Goal: Transaction & Acquisition: Purchase product/service

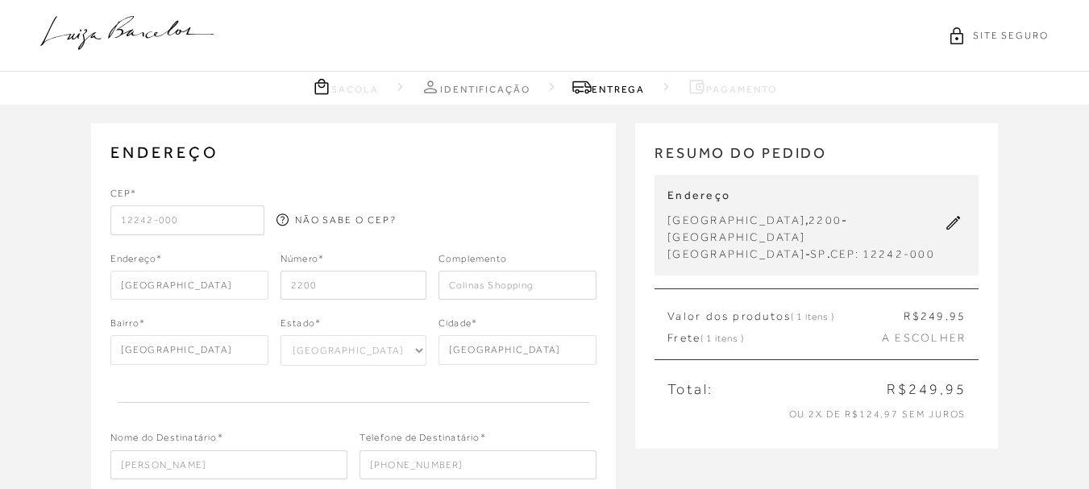
select select "SP"
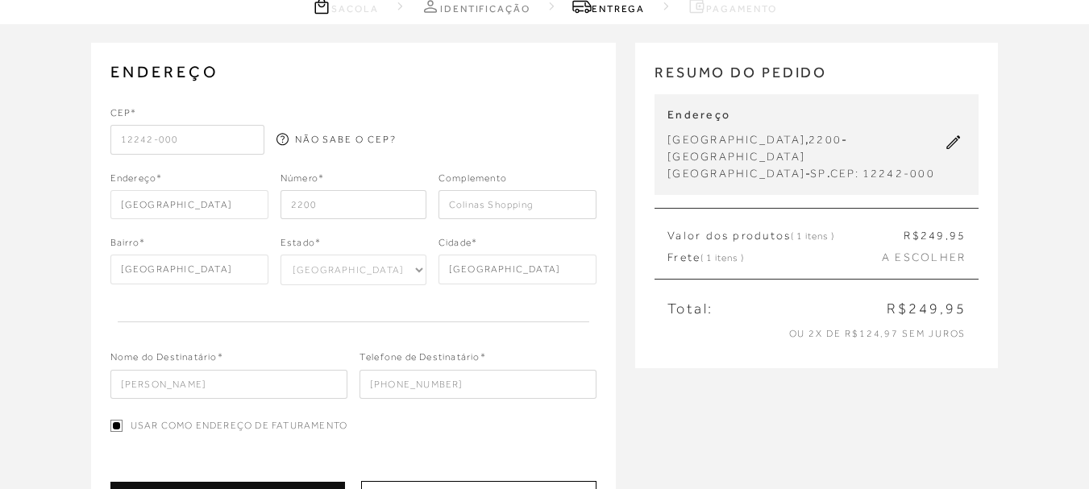
click at [175, 131] on input "12242-000" at bounding box center [187, 139] width 154 height 29
click at [176, 131] on input "12242-000" at bounding box center [187, 139] width 154 height 29
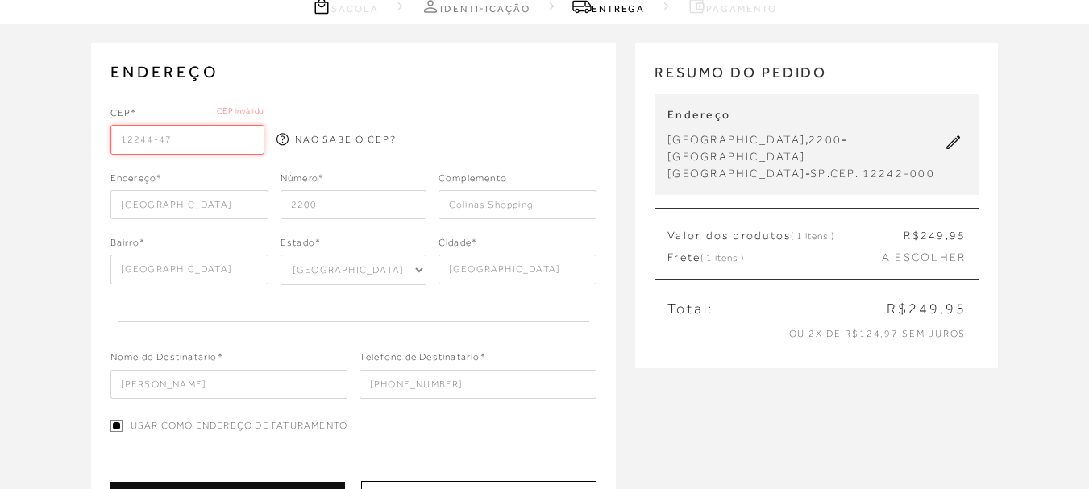
type input "12244-479"
type input "[GEOGRAPHIC_DATA] Galvão Freire"
type input "Loteamento [PERSON_NAME]"
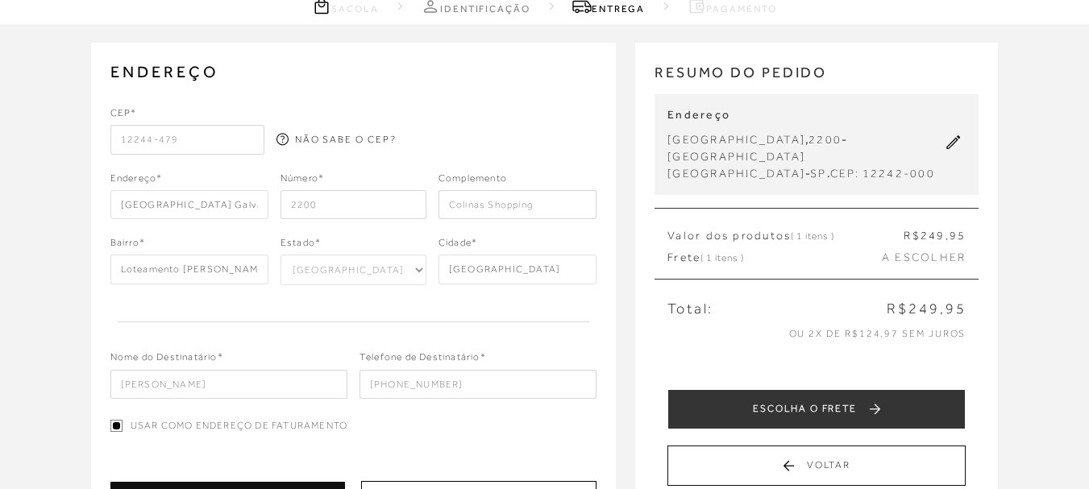
type input "12244-479"
click at [338, 205] on input "2200" at bounding box center [353, 204] width 146 height 29
click at [338, 205] on input "2363" at bounding box center [353, 204] width 146 height 29
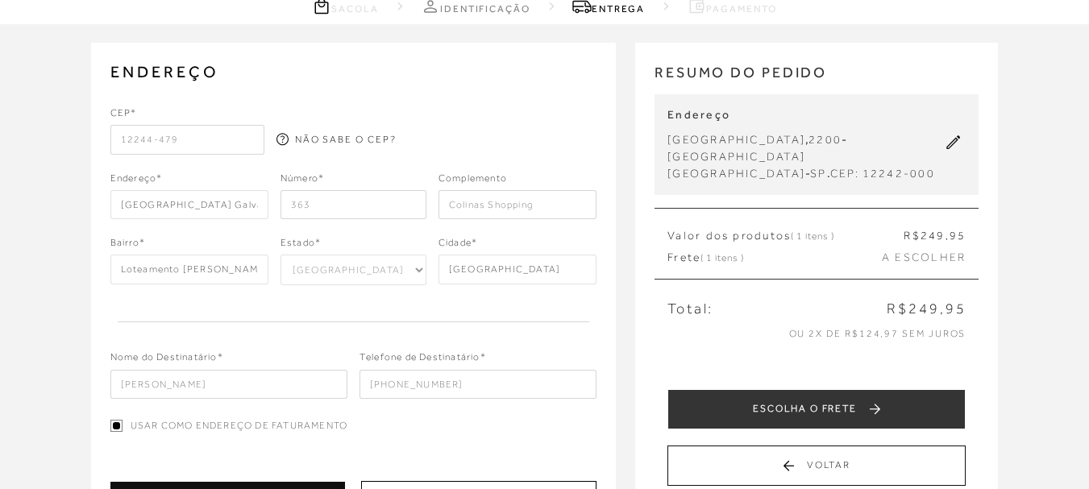
type input "363"
click at [555, 231] on div "CEP* 12244-479 NÃO SABE O CEP? Endereço* [GEOGRAPHIC_DATA][PERSON_NAME] 363" at bounding box center [353, 252] width 487 height 293
click at [533, 207] on input "Colinas Shopping" at bounding box center [517, 204] width 158 height 29
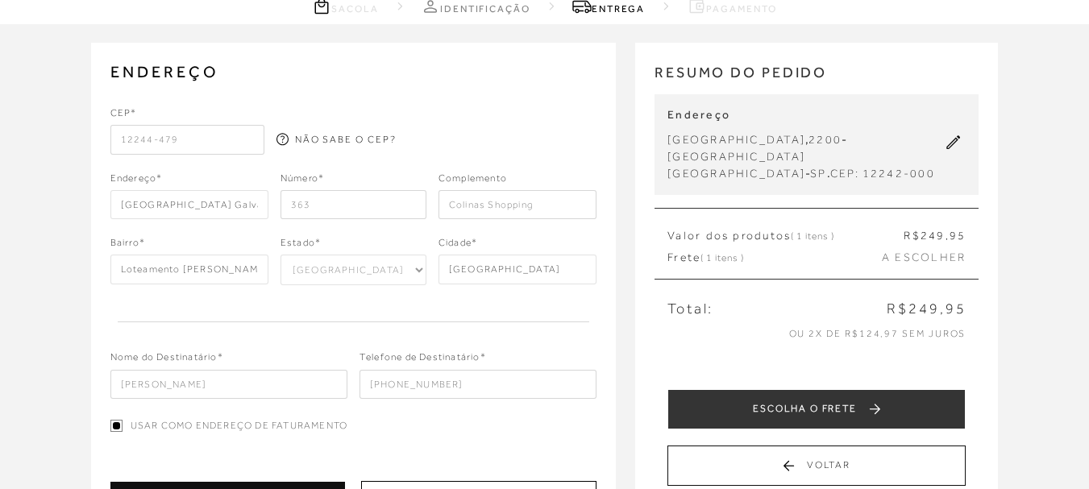
click at [533, 207] on input "Colinas Shopping" at bounding box center [517, 204] width 158 height 29
click at [472, 300] on div "CEP* 12244-479 NÃO SABE O CEP? Endereço* [GEOGRAPHIC_DATA][PERSON_NAME] 363" at bounding box center [353, 252] width 487 height 293
click at [562, 210] on input "text" at bounding box center [517, 204] width 158 height 29
drag, startPoint x: 508, startPoint y: 205, endPoint x: 399, endPoint y: 212, distance: 109.0
click at [399, 212] on div "Endereço* [GEOGRAPHIC_DATA][PERSON_NAME] Número* 363 Complemento Residencial [G…" at bounding box center [353, 195] width 487 height 49
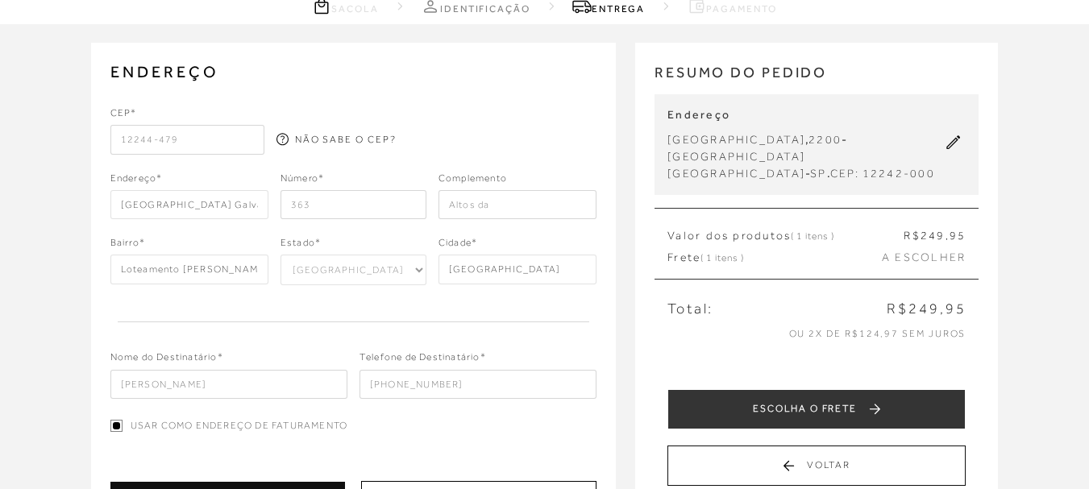
click at [538, 214] on input "Altos da" at bounding box center [517, 204] width 158 height 29
type input "Altos da Serra 1"
click at [318, 335] on div "Nome do Destinatário* [PERSON_NAME] Telefone de Destinatário* [PHONE_NUMBER]" at bounding box center [353, 362] width 487 height 73
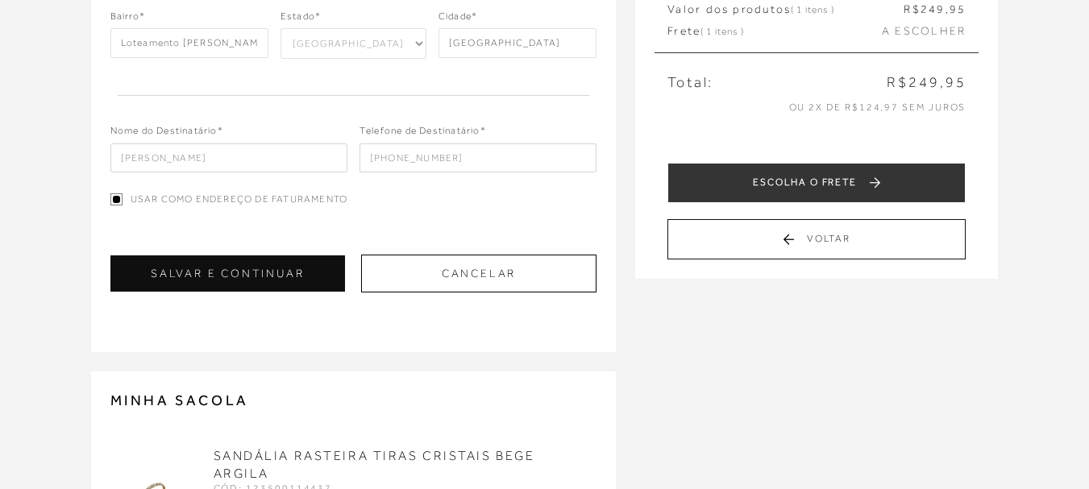
scroll to position [322, 0]
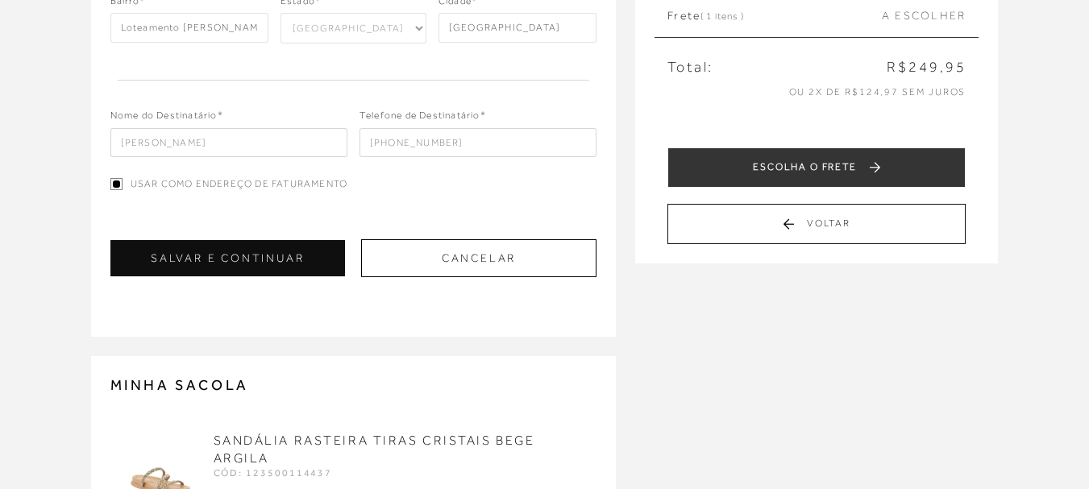
click at [116, 180] on input "Usar como endereço de faturamento" at bounding box center [116, 184] width 12 height 12
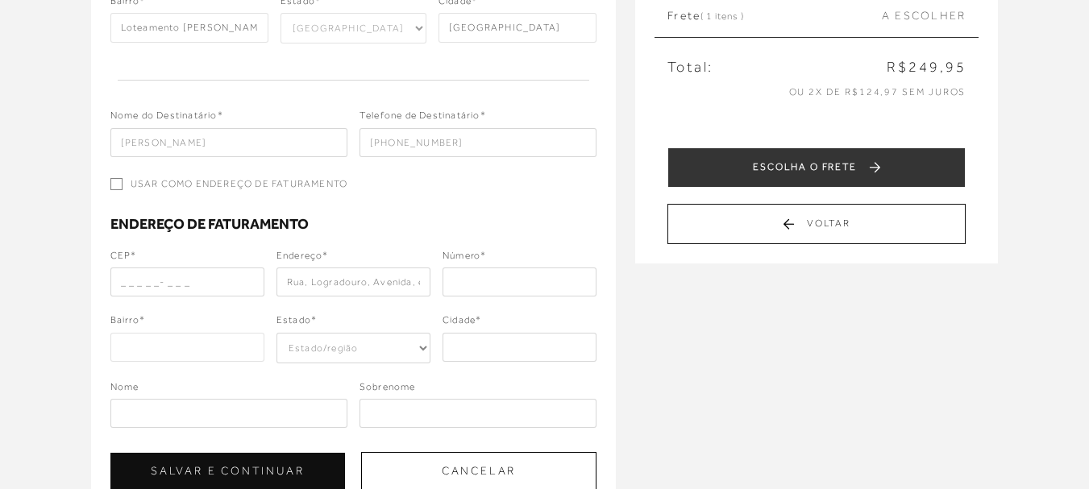
click at [118, 183] on input "Usar como endereço de faturamento" at bounding box center [116, 184] width 12 height 12
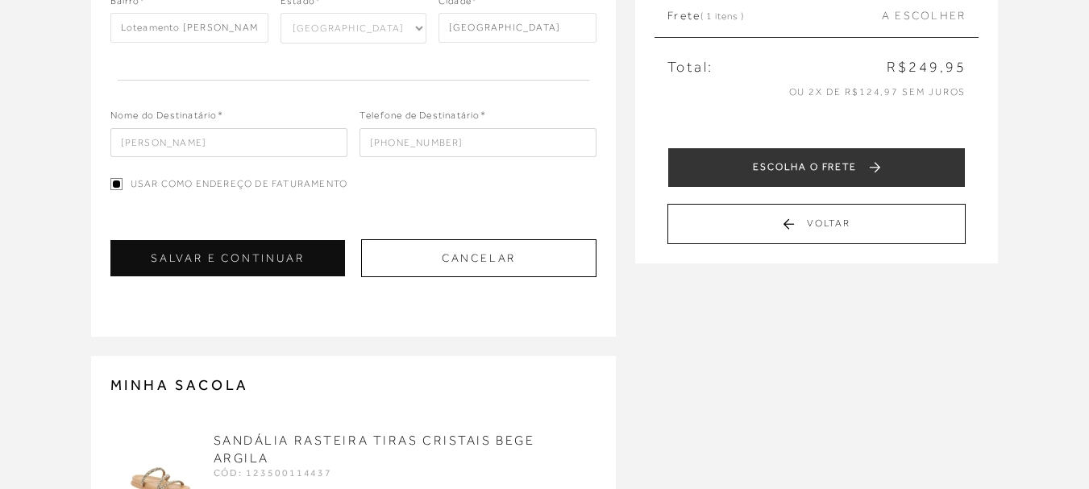
click at [475, 185] on label "Usar como endereço de faturamento" at bounding box center [353, 184] width 487 height 14
click at [122, 185] on input "Usar como endereço de faturamento" at bounding box center [116, 184] width 12 height 12
checkbox input "false"
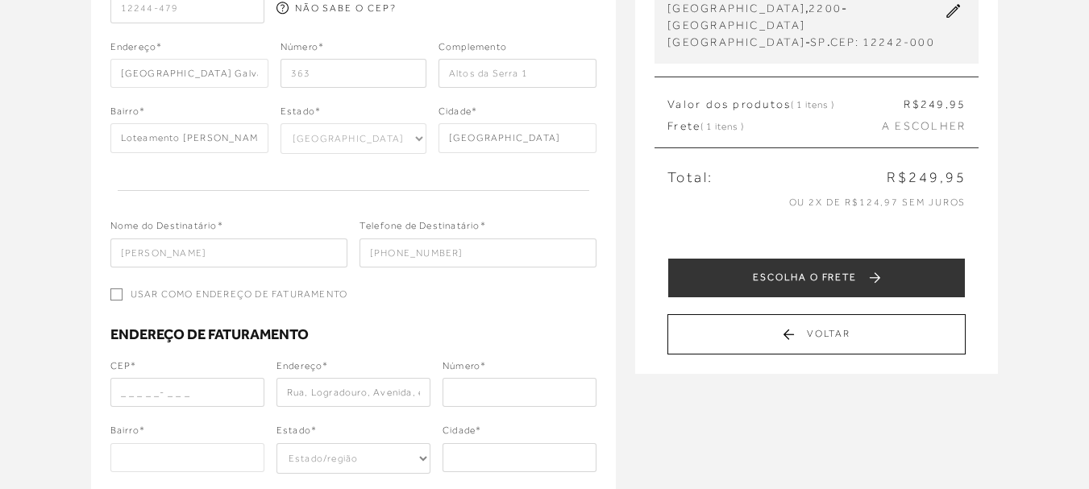
scroll to position [242, 0]
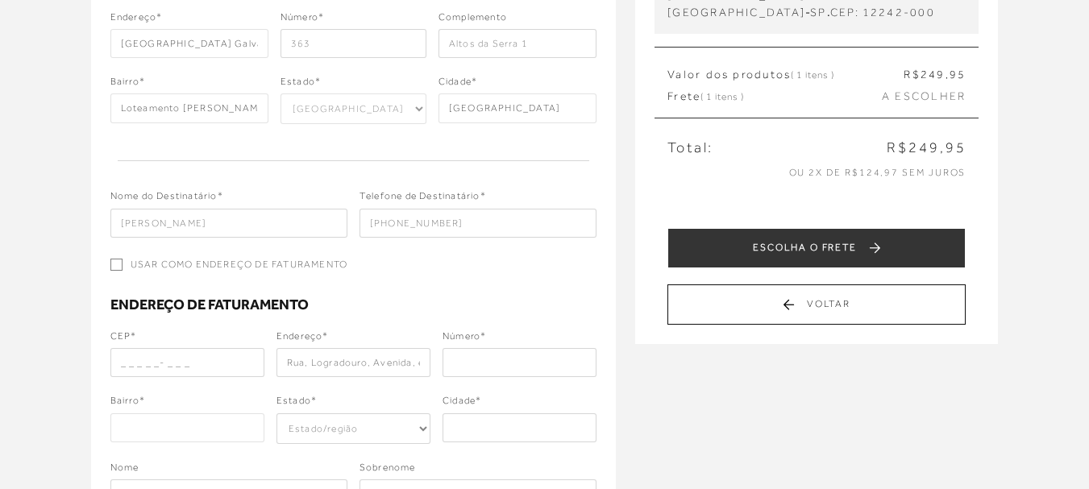
click at [134, 375] on input "text" at bounding box center [187, 362] width 154 height 29
type input "38408-592"
select select "MG"
type input "Rua [PERSON_NAME]"
type input "Carajás"
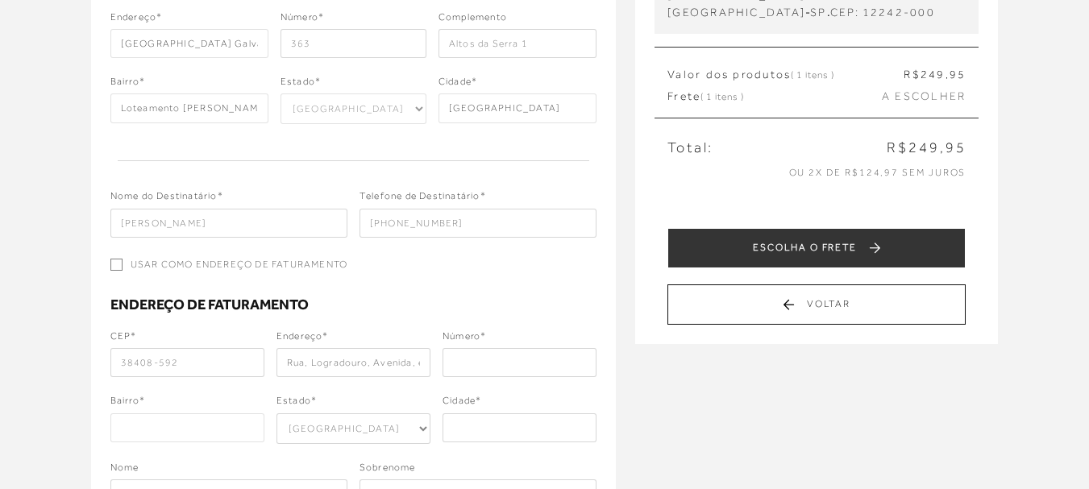
type input "[GEOGRAPHIC_DATA]"
click at [489, 359] on input "text" at bounding box center [519, 362] width 154 height 29
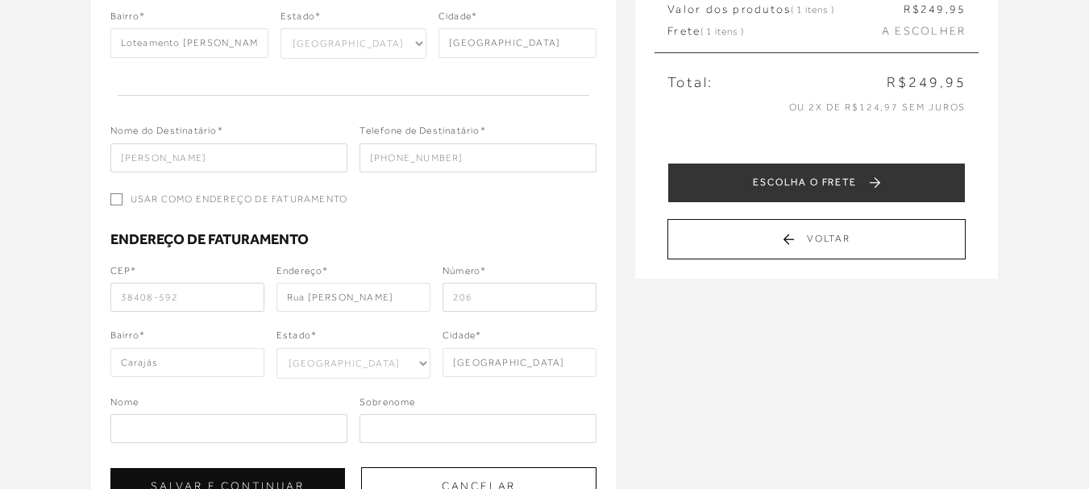
scroll to position [403, 0]
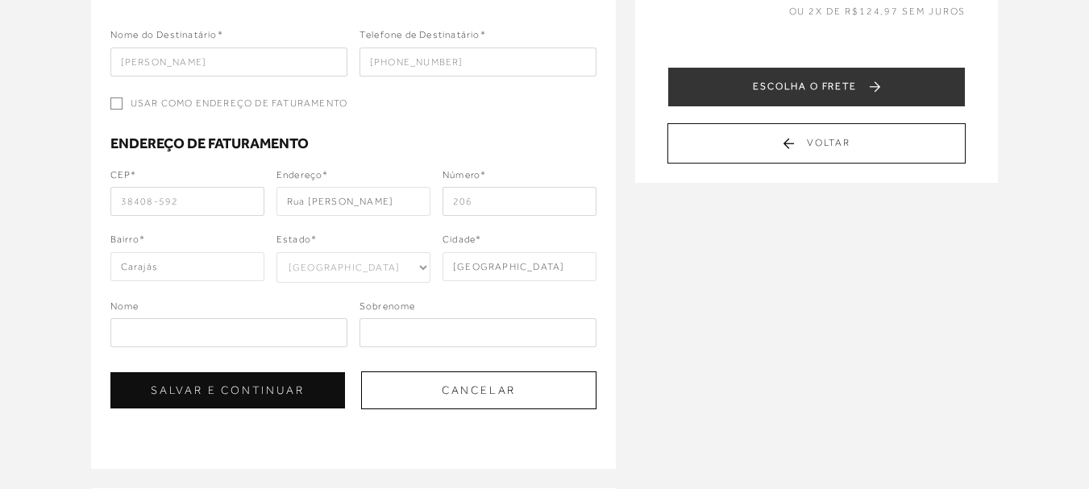
type input "206"
click at [173, 333] on input "text" at bounding box center [228, 332] width 237 height 29
type input "LIVIA"
type input "[PERSON_NAME]"
click at [788, 421] on div "ENDEREÇO [GEOGRAPHIC_DATA][PERSON_NAME] , 363 , Loteamento Urbanova II , [GEOGR…" at bounding box center [544, 245] width 1089 height 1087
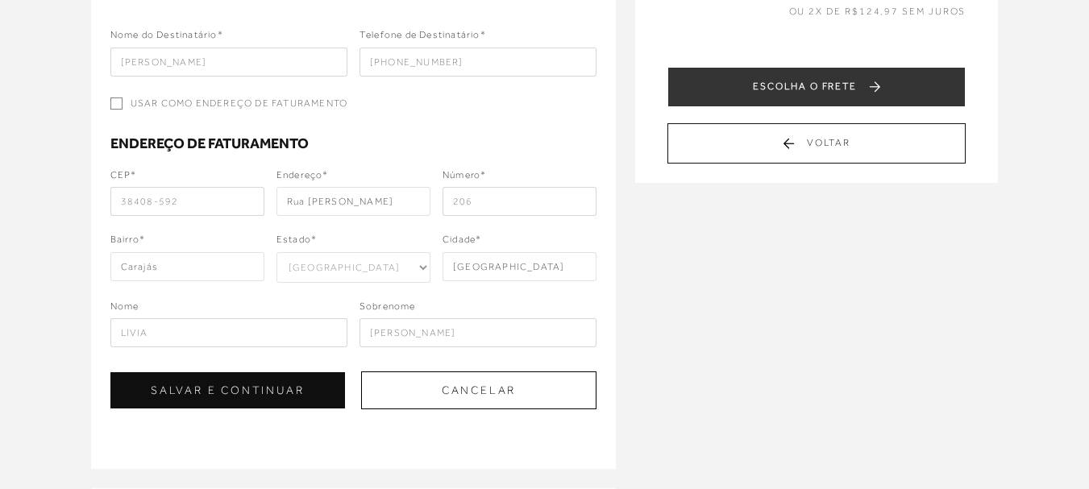
select select "MG"
click at [256, 396] on button "SALVAR E CONTINUAR" at bounding box center [227, 390] width 234 height 36
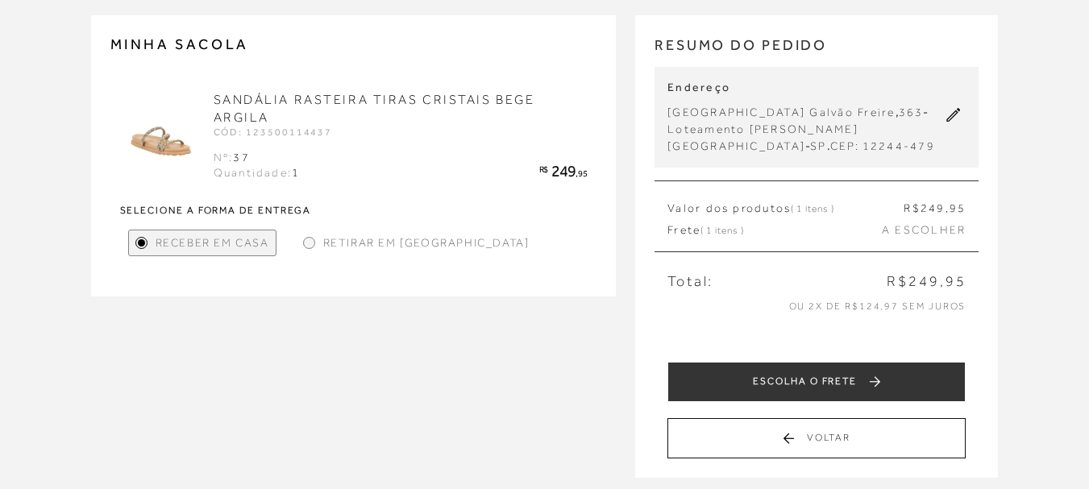
scroll to position [81, 0]
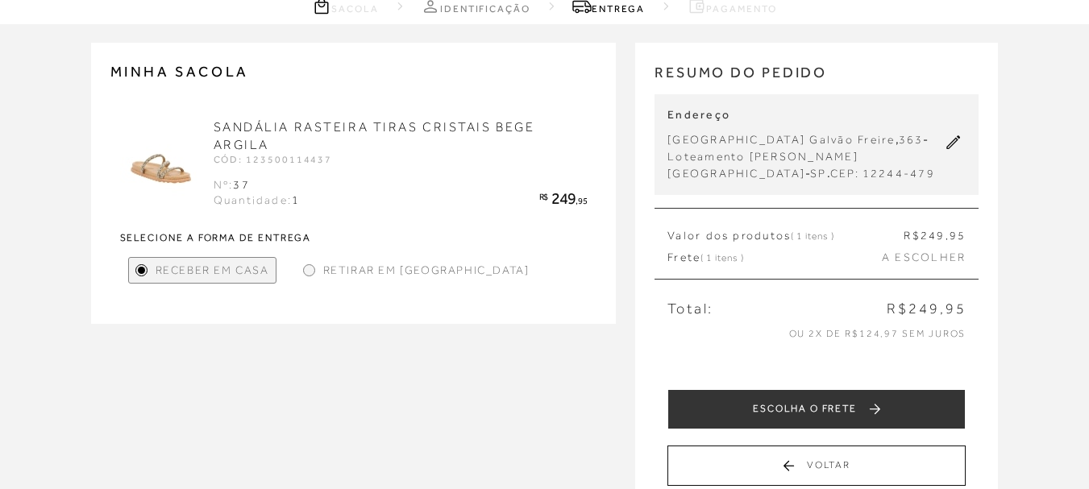
click at [951, 149] on icon at bounding box center [954, 142] width 14 height 14
select select "SP"
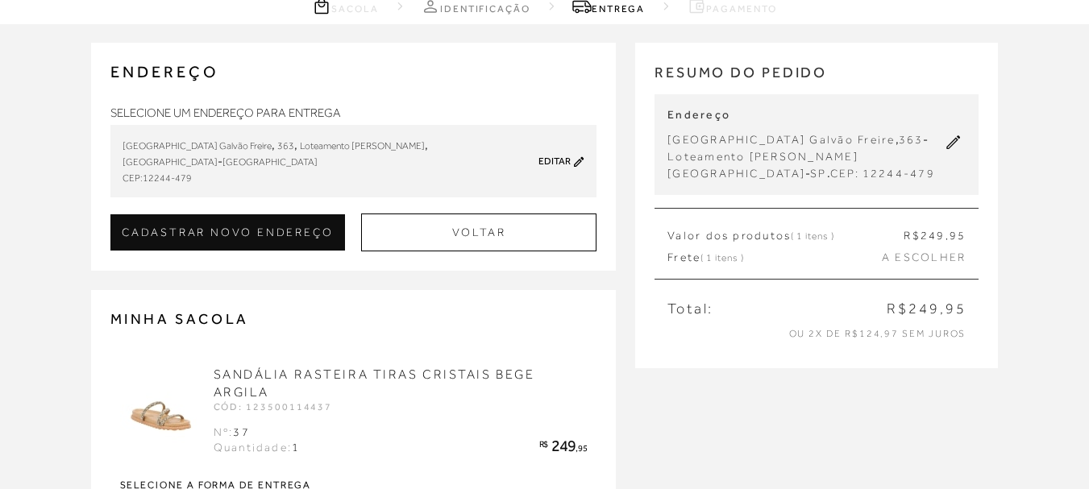
scroll to position [0, 0]
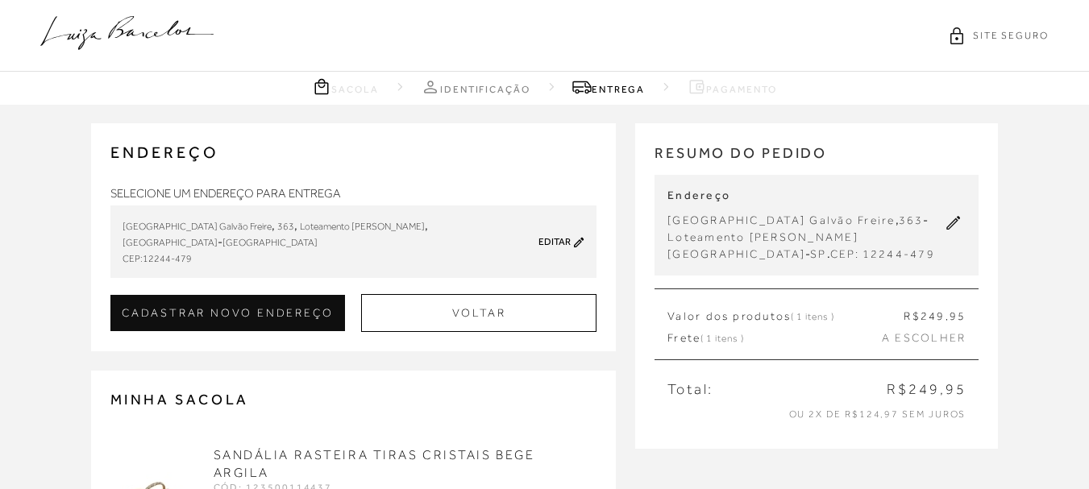
click at [579, 238] on icon at bounding box center [579, 242] width 10 height 12
checkbox input "true"
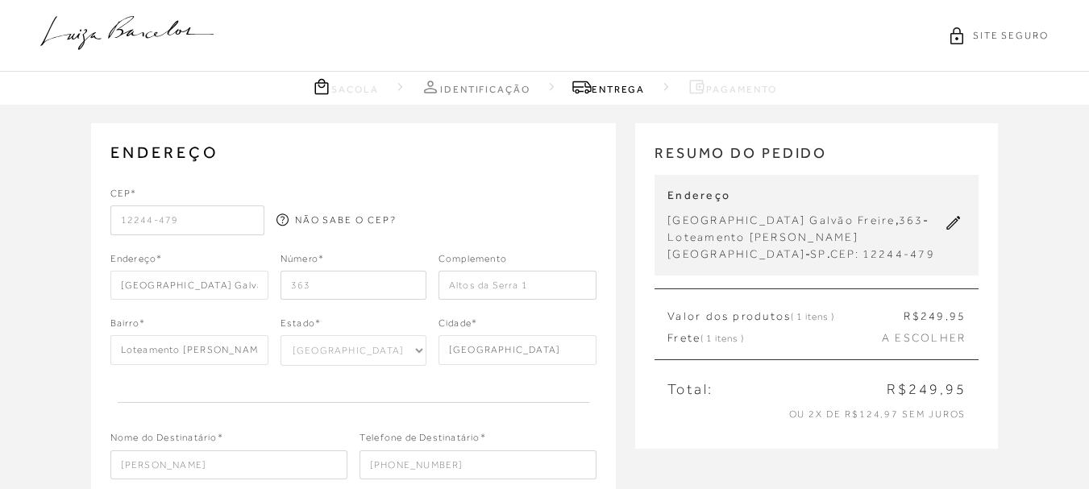
scroll to position [242, 0]
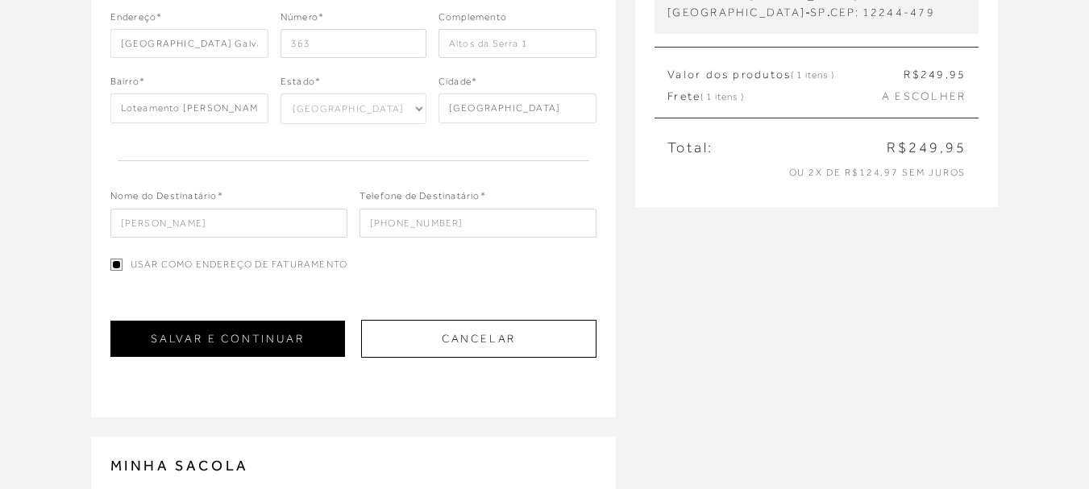
click at [235, 334] on button "SALVAR E CONTINUAR" at bounding box center [227, 339] width 234 height 36
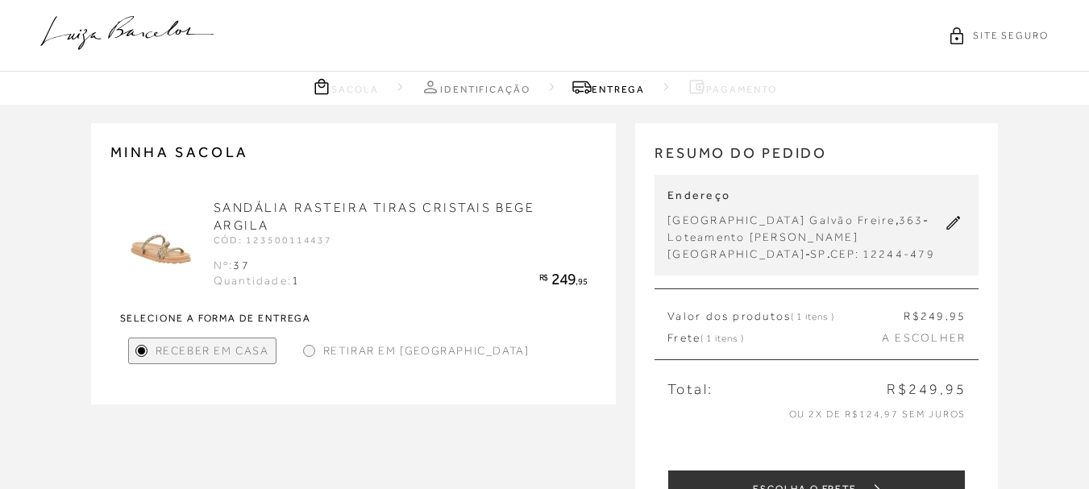
click at [948, 230] on icon at bounding box center [953, 223] width 15 height 15
select select "SP"
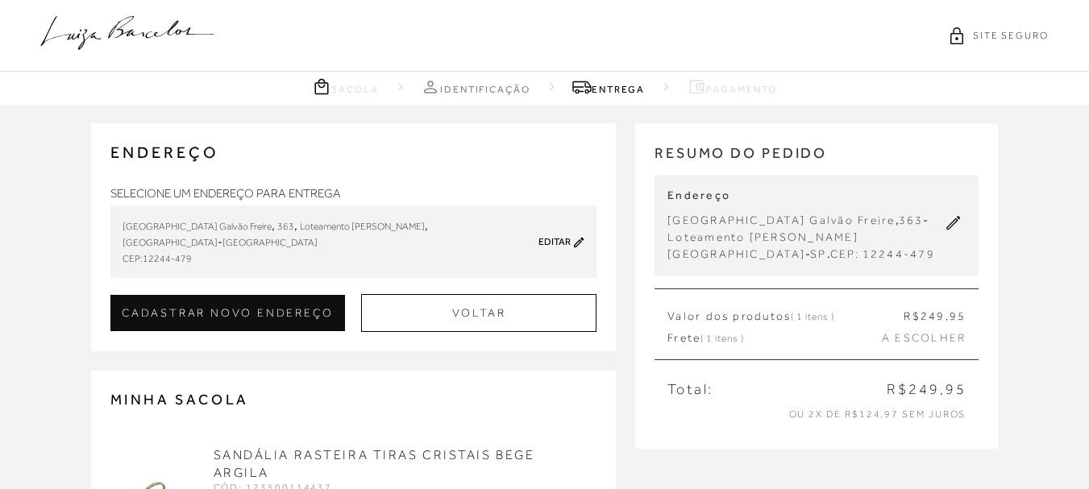
click at [554, 238] on link "Editar" at bounding box center [554, 241] width 32 height 11
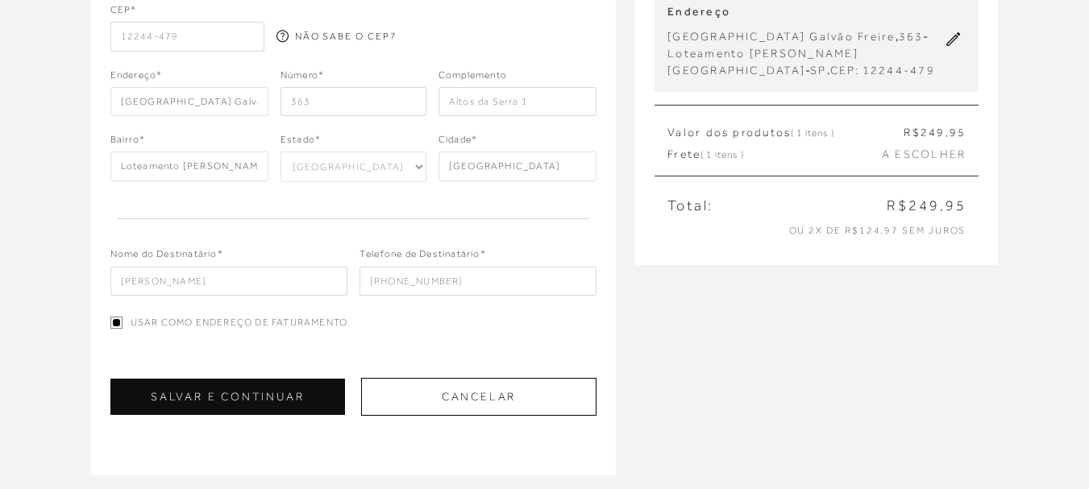
scroll to position [242, 0]
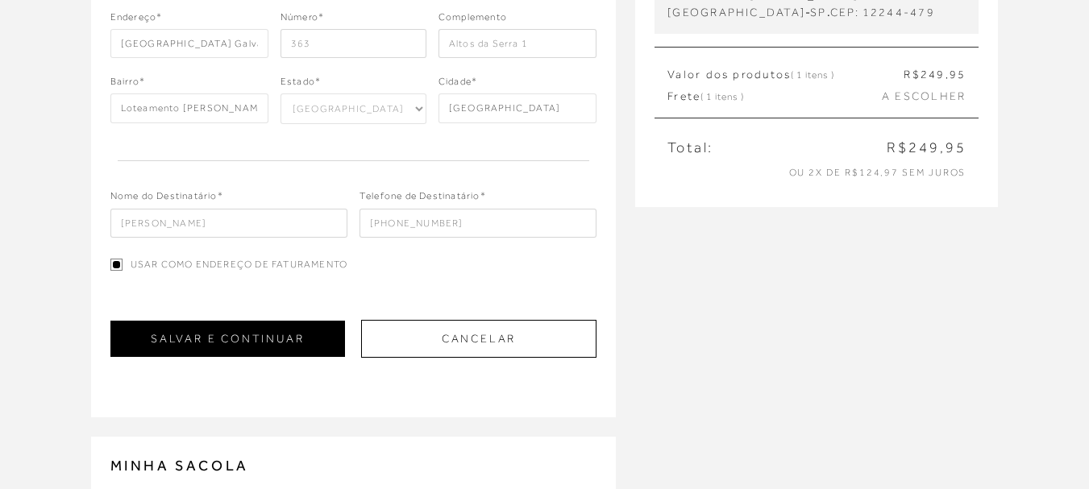
click at [270, 337] on button "SALVAR E CONTINUAR" at bounding box center [227, 339] width 234 height 36
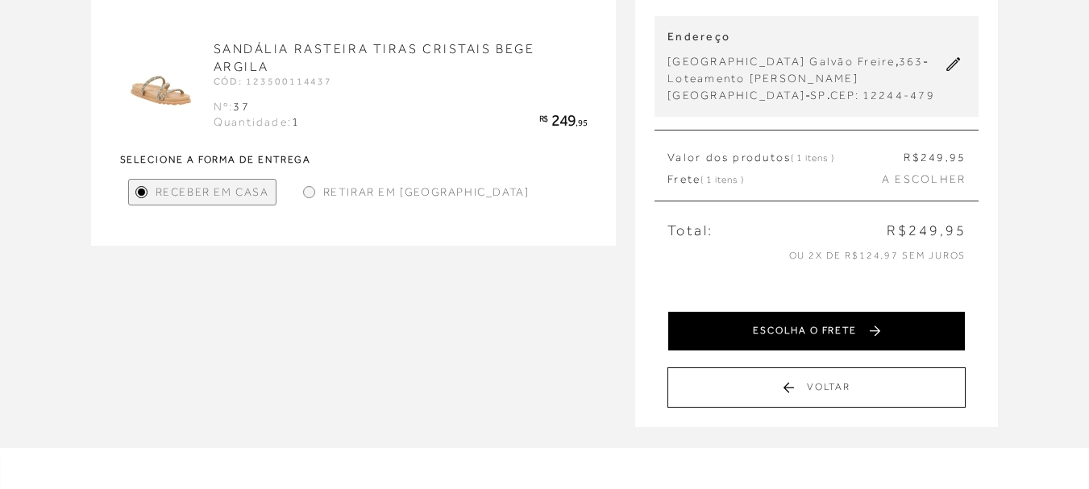
scroll to position [161, 0]
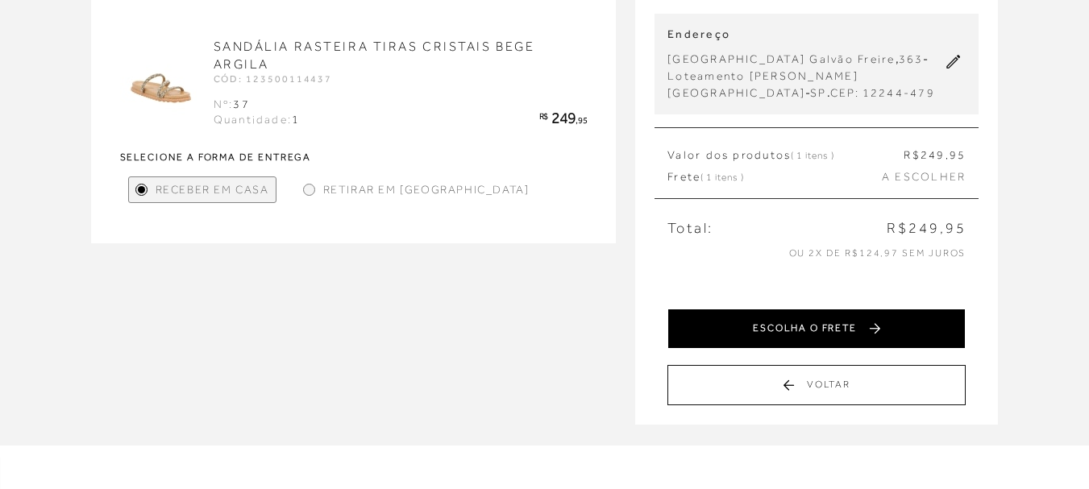
click at [826, 347] on button "ESCOLHA O FRETE" at bounding box center [816, 329] width 298 height 40
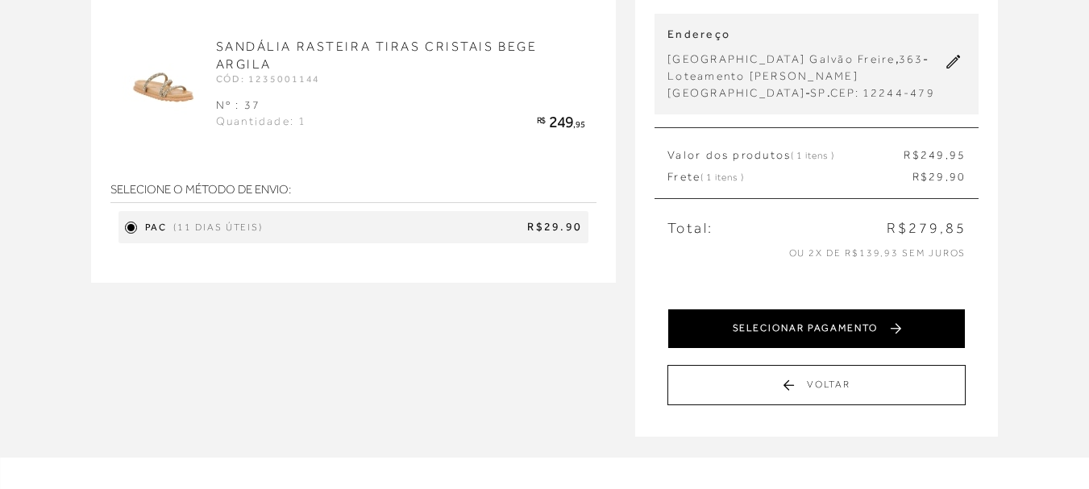
click at [839, 346] on button "SELECIONAR PAGAMENTO" at bounding box center [816, 329] width 298 height 40
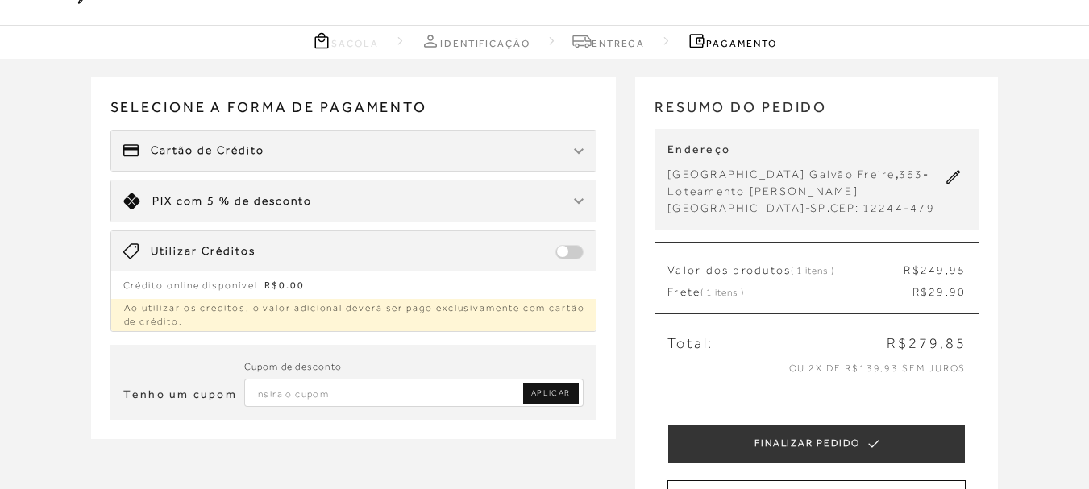
scroll to position [81, 0]
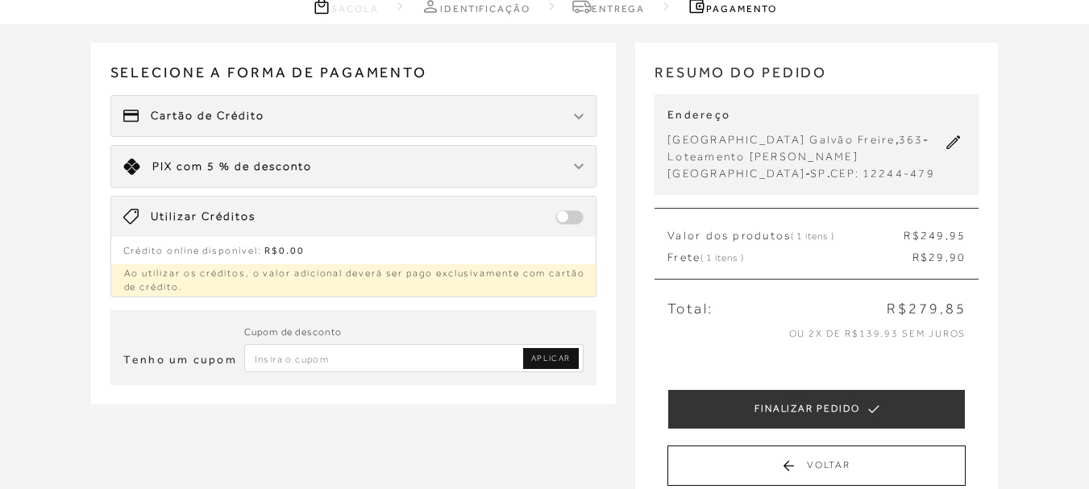
click at [375, 355] on input "Inserir Código da Promoção" at bounding box center [414, 358] width 340 height 28
type input "PRIMEIRACOMPRA"
click at [543, 361] on span "APLICAR" at bounding box center [550, 358] width 39 height 11
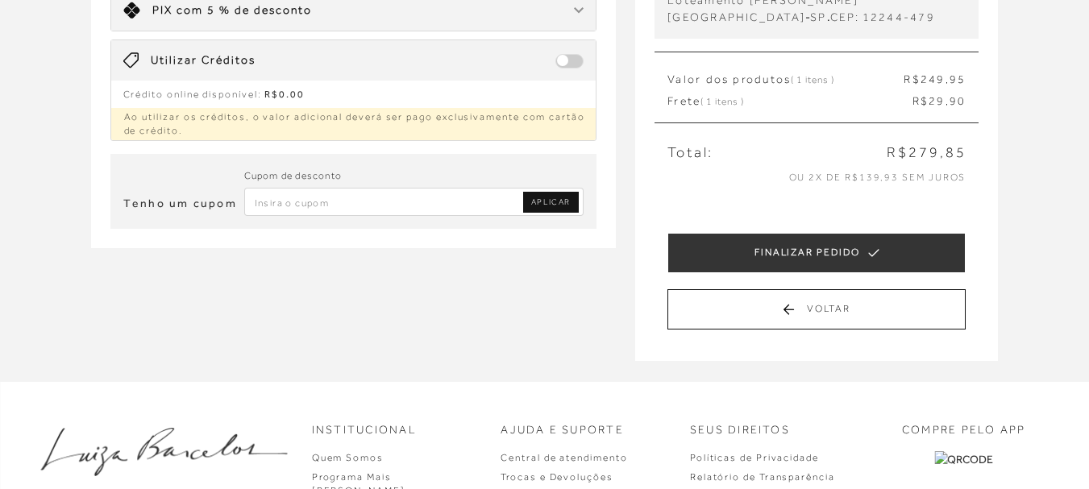
scroll to position [242, 0]
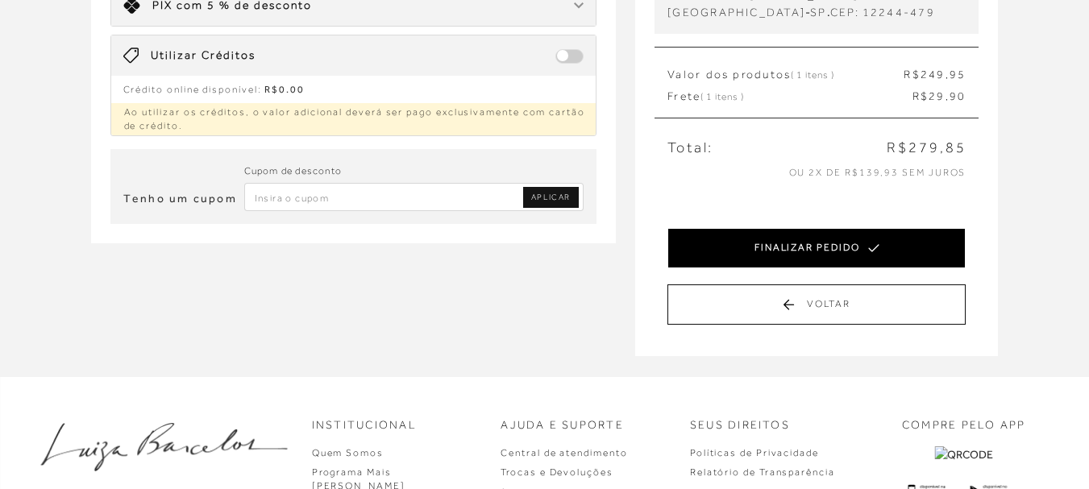
click at [847, 263] on button "FINALIZAR PEDIDO" at bounding box center [816, 248] width 298 height 40
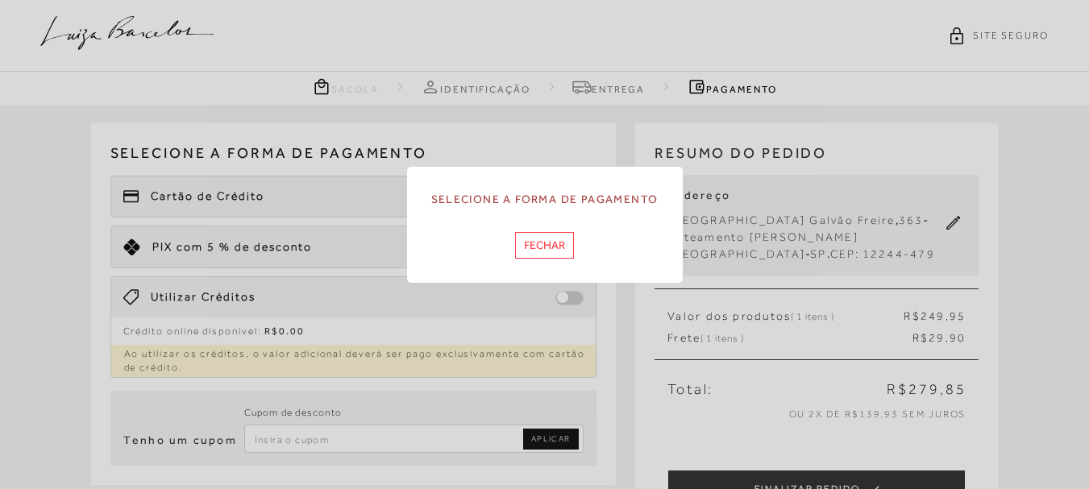
click at [548, 243] on button "Fechar" at bounding box center [544, 245] width 59 height 27
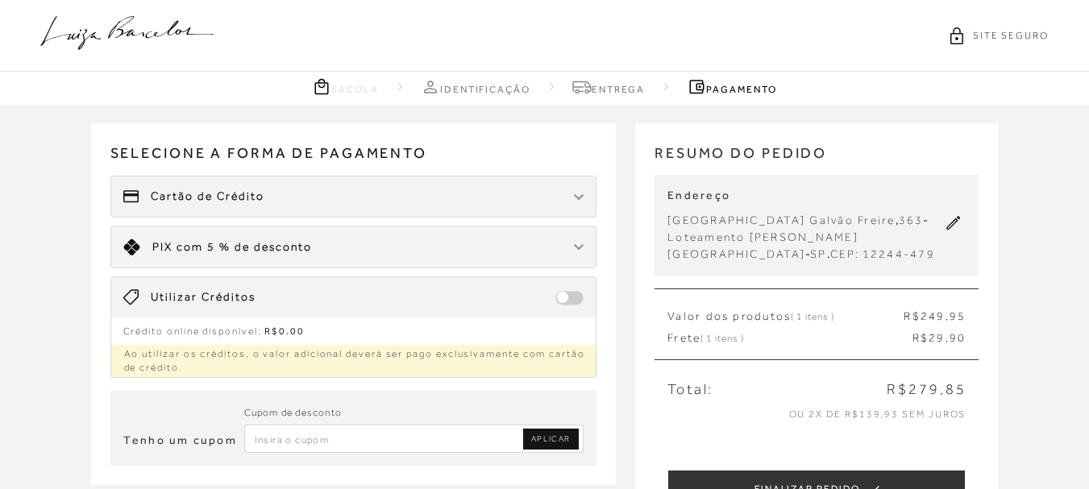
click at [315, 248] on div "Limite: R$ 5.000,00 PIX com 5 % de desconto" at bounding box center [353, 246] width 485 height 41
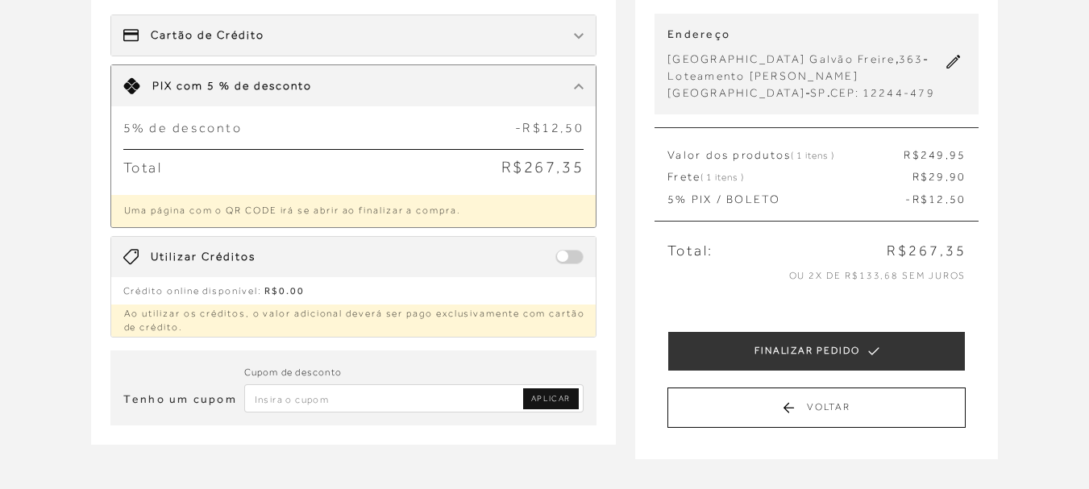
scroll to position [81, 0]
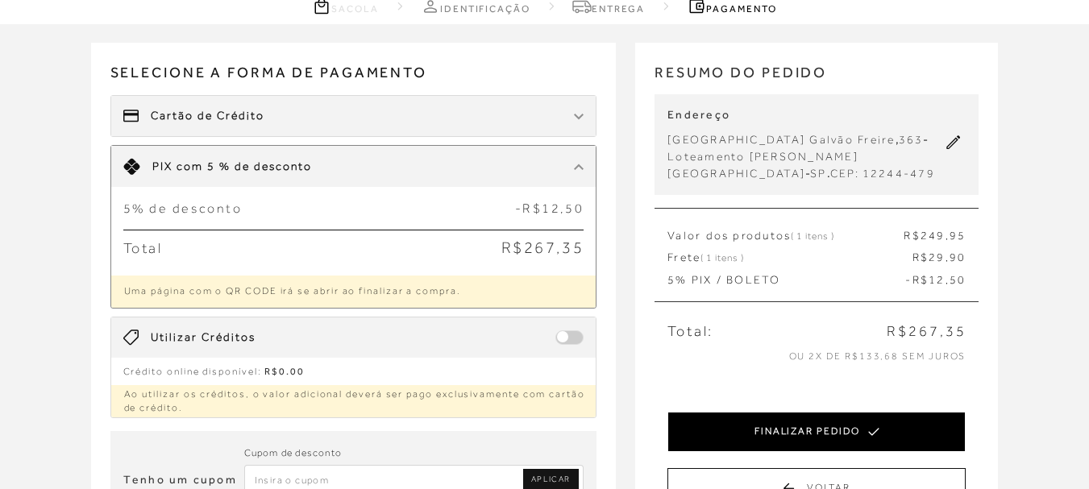
click at [811, 443] on button "FINALIZAR PEDIDO" at bounding box center [816, 432] width 298 height 40
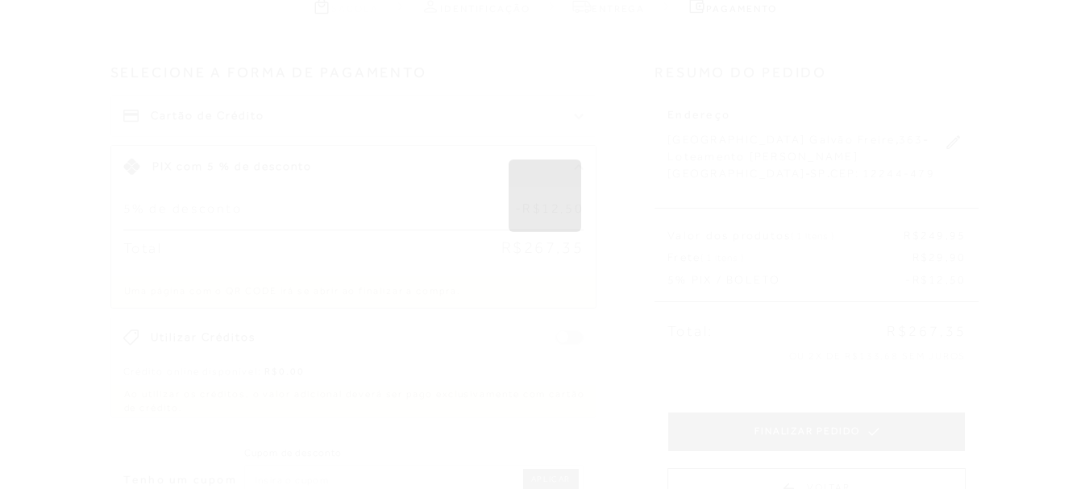
scroll to position [0, 0]
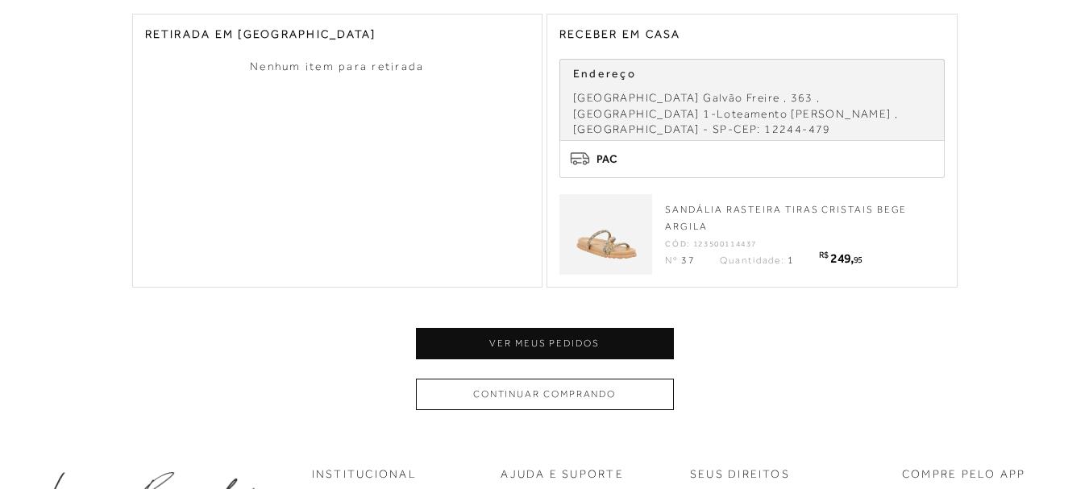
scroll to position [806, 0]
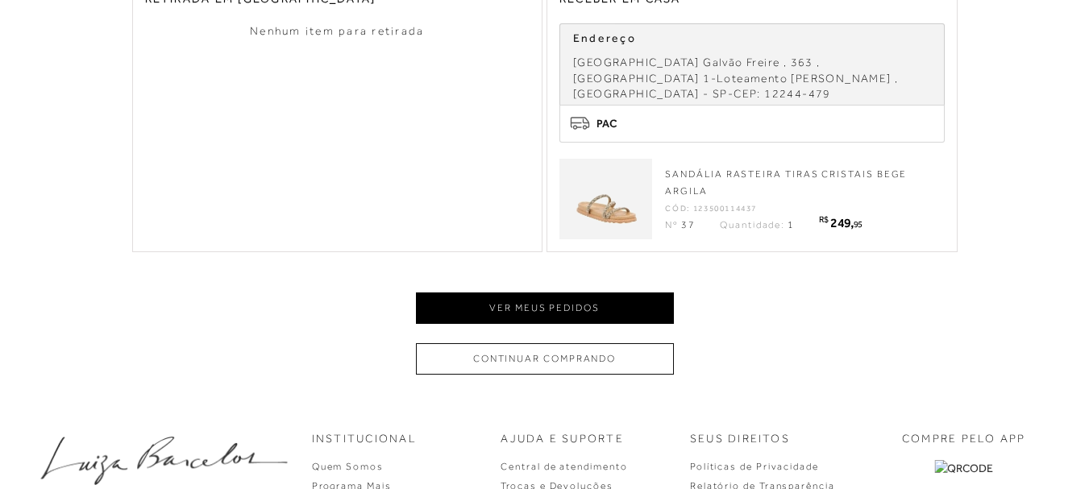
click at [523, 311] on button "Ver meus pedidos" at bounding box center [545, 307] width 258 height 31
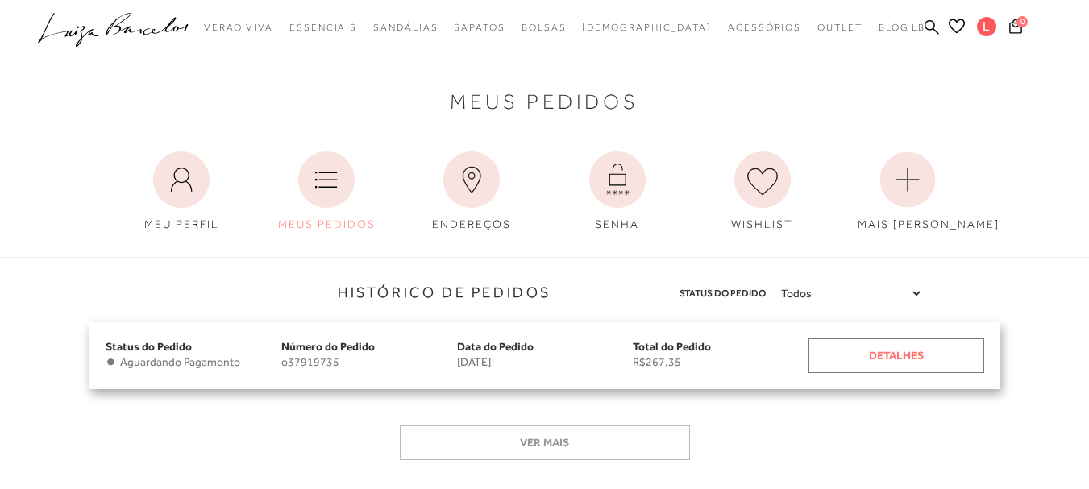
click at [893, 355] on div "Detalhes" at bounding box center [896, 355] width 176 height 35
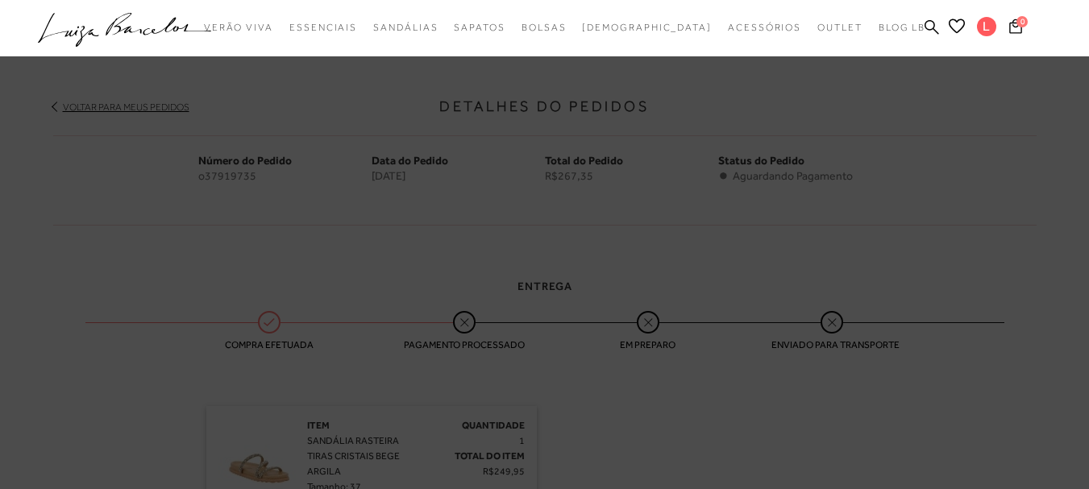
scroll to position [187, 0]
